Goal: Task Accomplishment & Management: Manage account settings

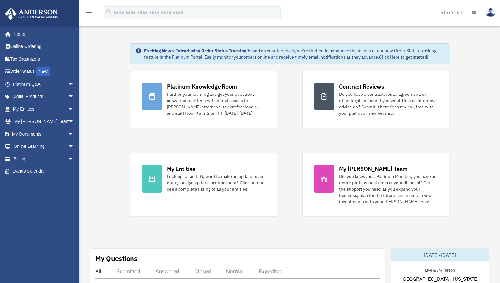
click at [68, 158] on span "arrow_drop_down" at bounding box center [74, 159] width 13 height 13
click at [43, 173] on link "$ Open Invoices" at bounding box center [46, 171] width 75 height 13
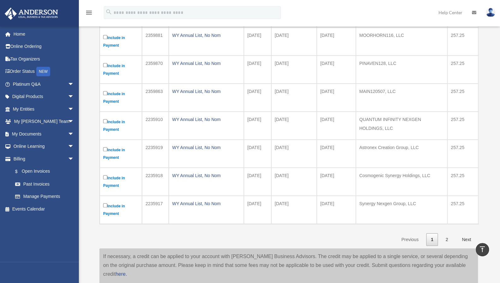
scroll to position [189, 0]
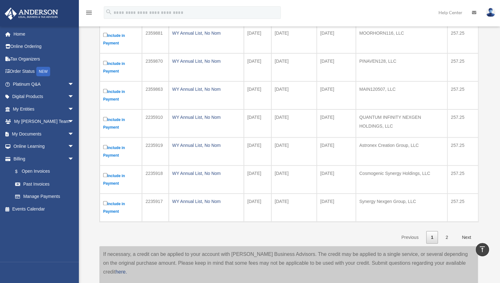
click at [450, 236] on link "2" at bounding box center [447, 237] width 12 height 13
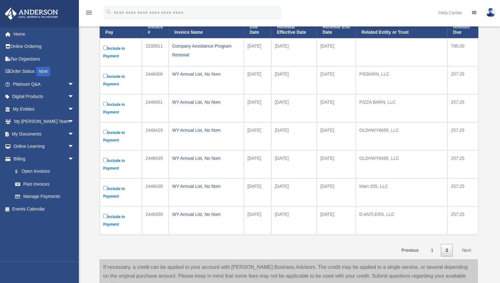
scroll to position [93, 0]
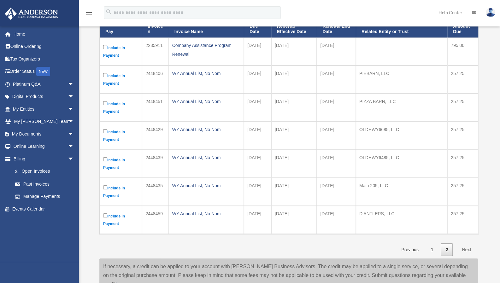
click at [52, 195] on link "Manage Payments" at bounding box center [45, 197] width 72 height 13
